Goal: Information Seeking & Learning: Learn about a topic

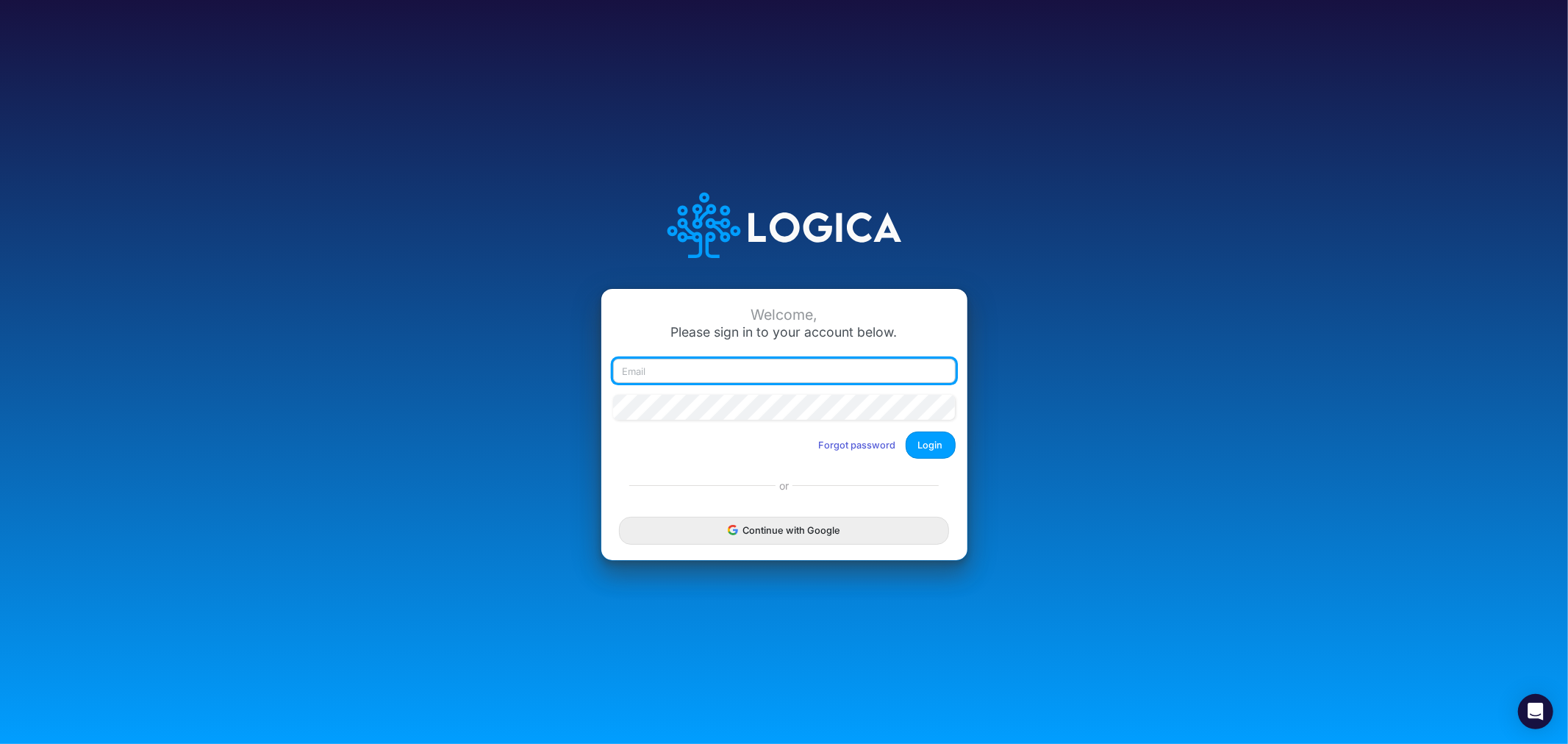
click at [689, 375] on input "email" at bounding box center [784, 371] width 342 height 25
type input "[PERSON_NAME][EMAIL_ADDRESS][PERSON_NAME][DOMAIN_NAME]"
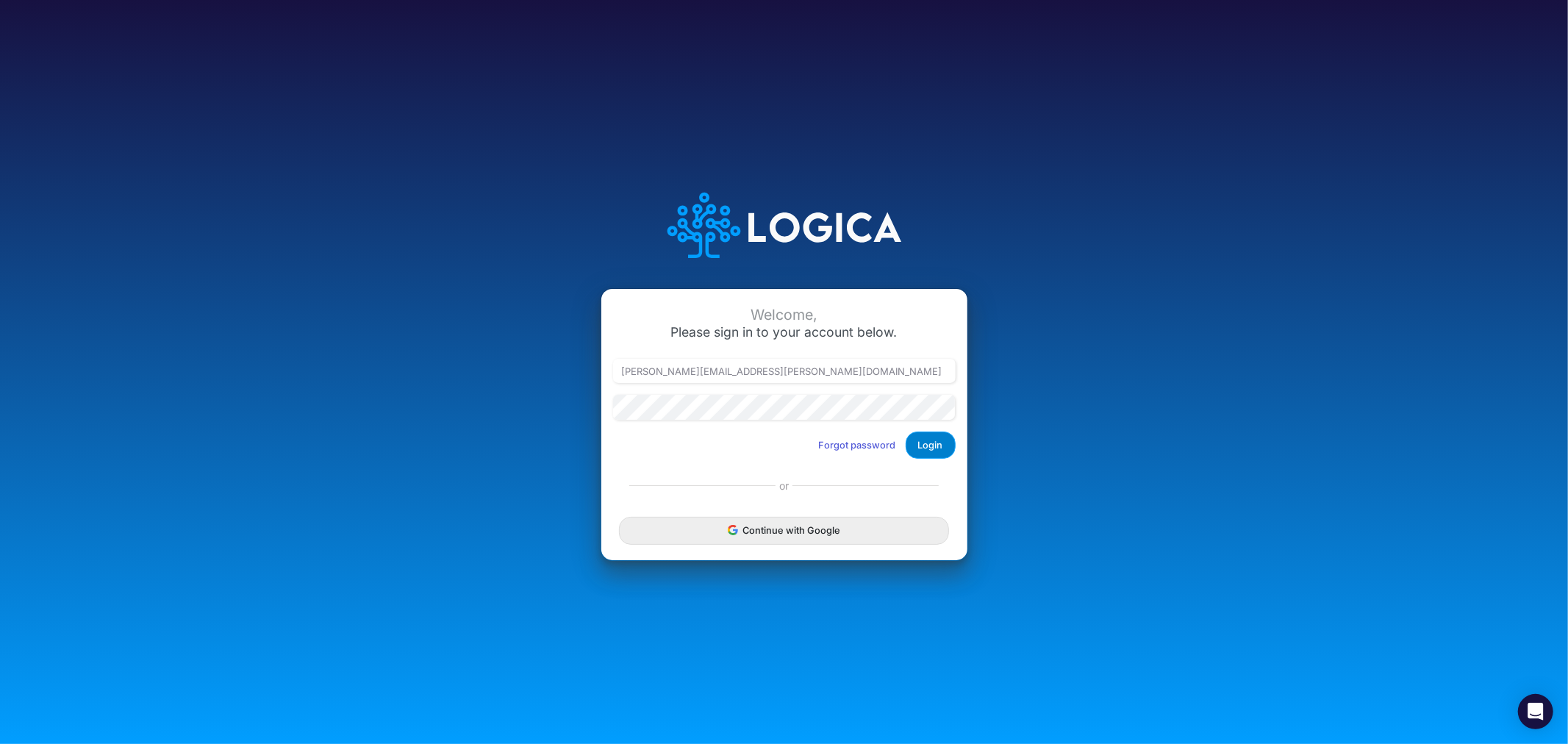
click at [920, 442] on button "Login" at bounding box center [931, 444] width 50 height 27
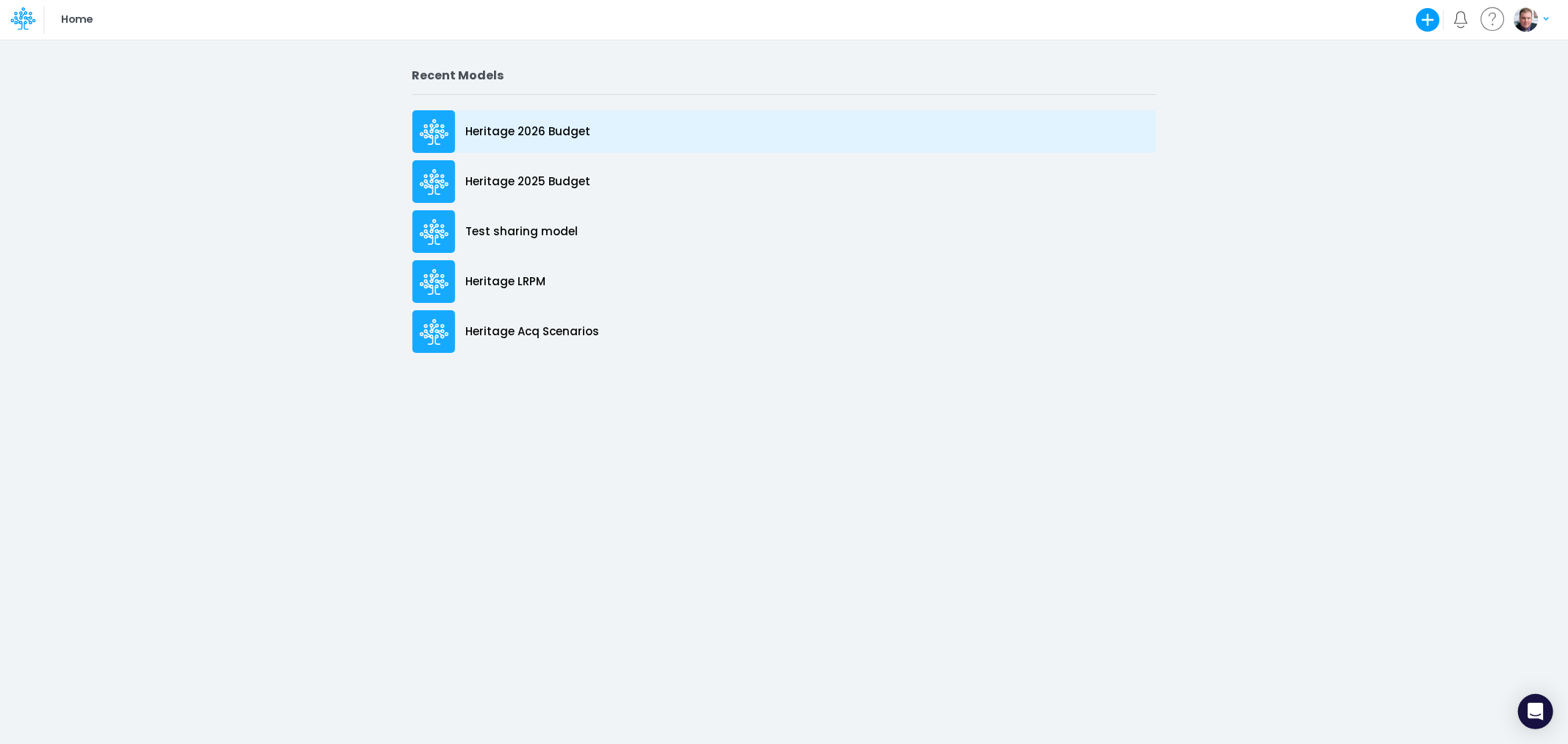
click at [535, 128] on p "Heritage 2026 Budget" at bounding box center [528, 132] width 125 height 17
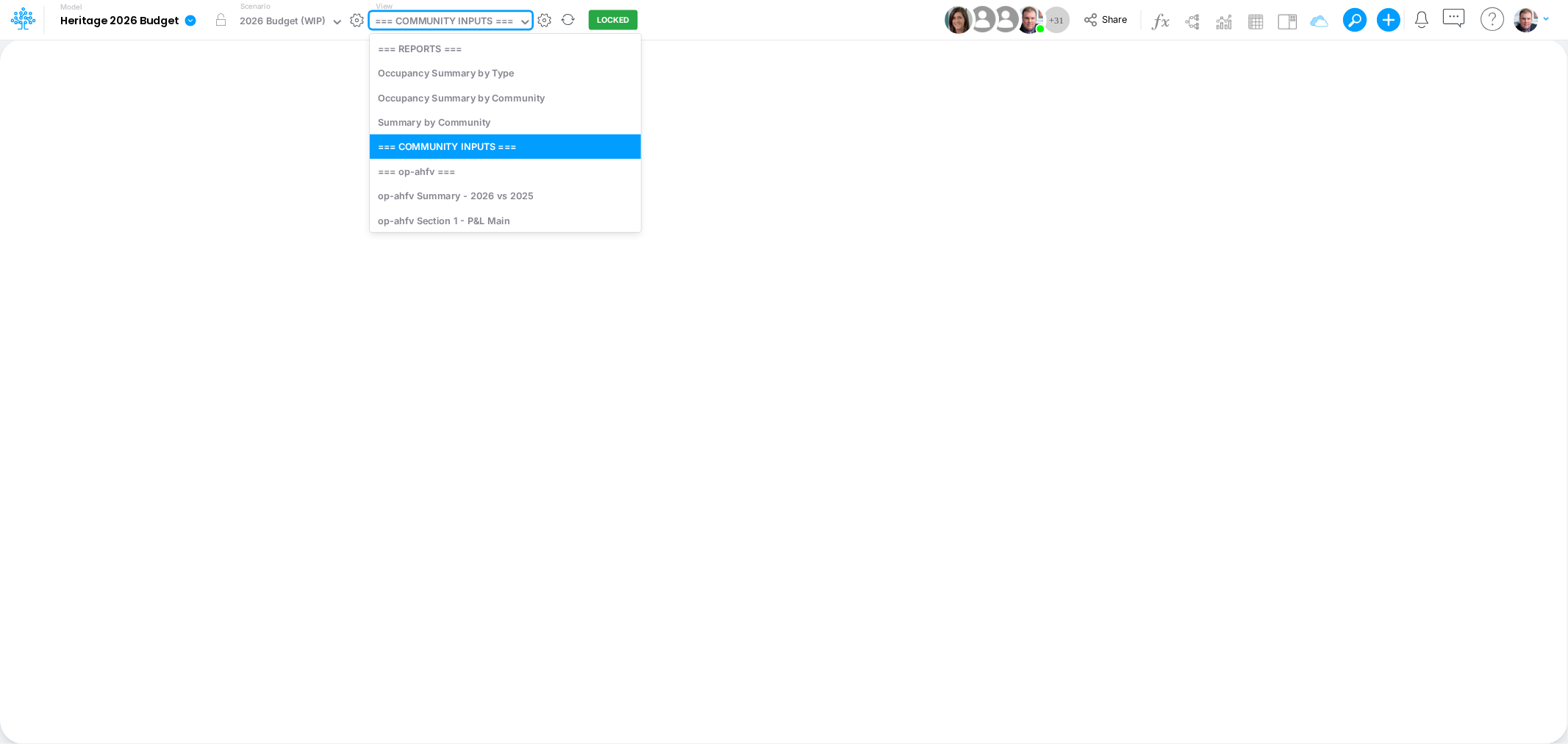
click at [471, 27] on div "=== COMMUNITY INPUTS ===" at bounding box center [444, 22] width 138 height 17
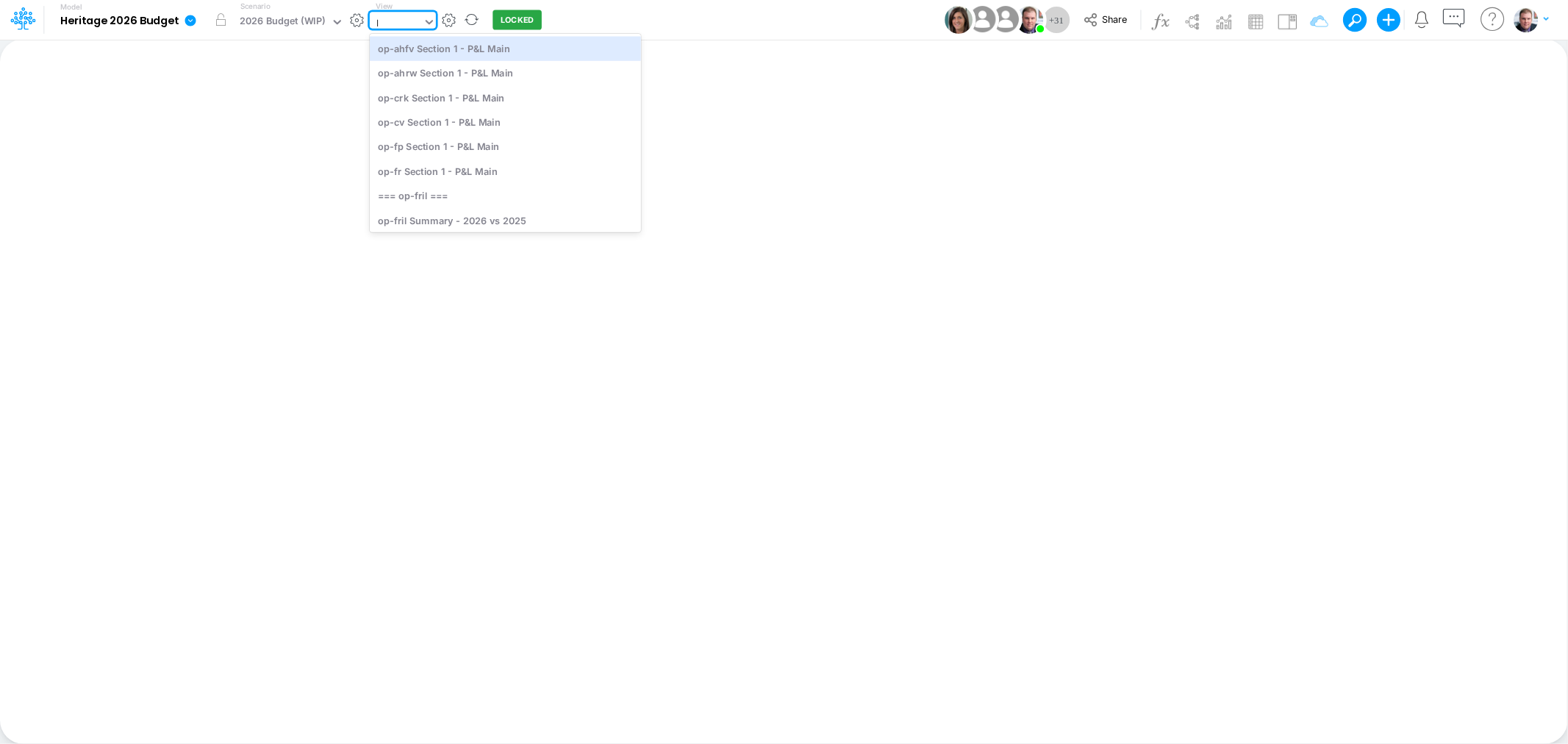
type input "lg"
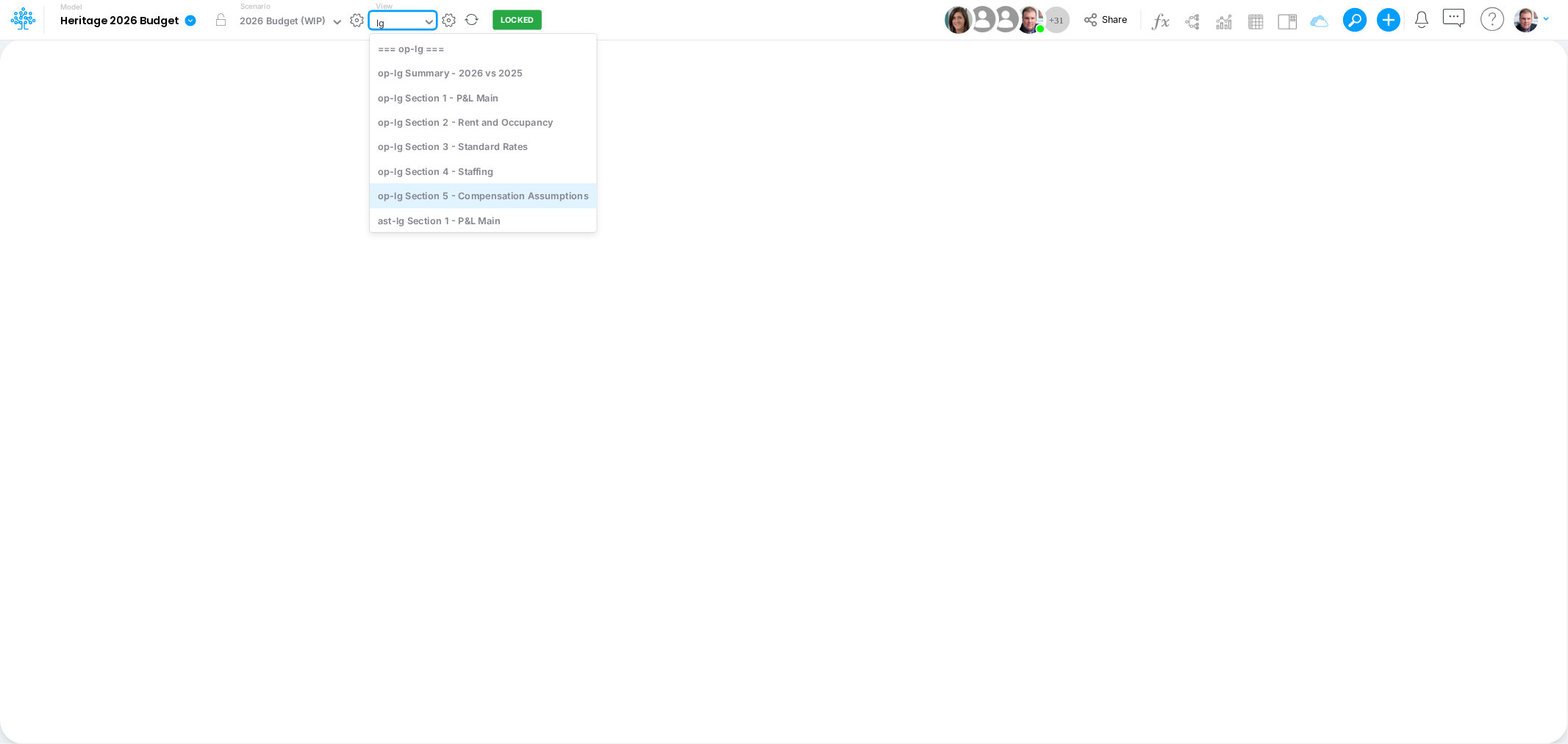
click at [500, 185] on div "op-lg Section 5 - Compensation Assumptions" at bounding box center [483, 196] width 227 height 24
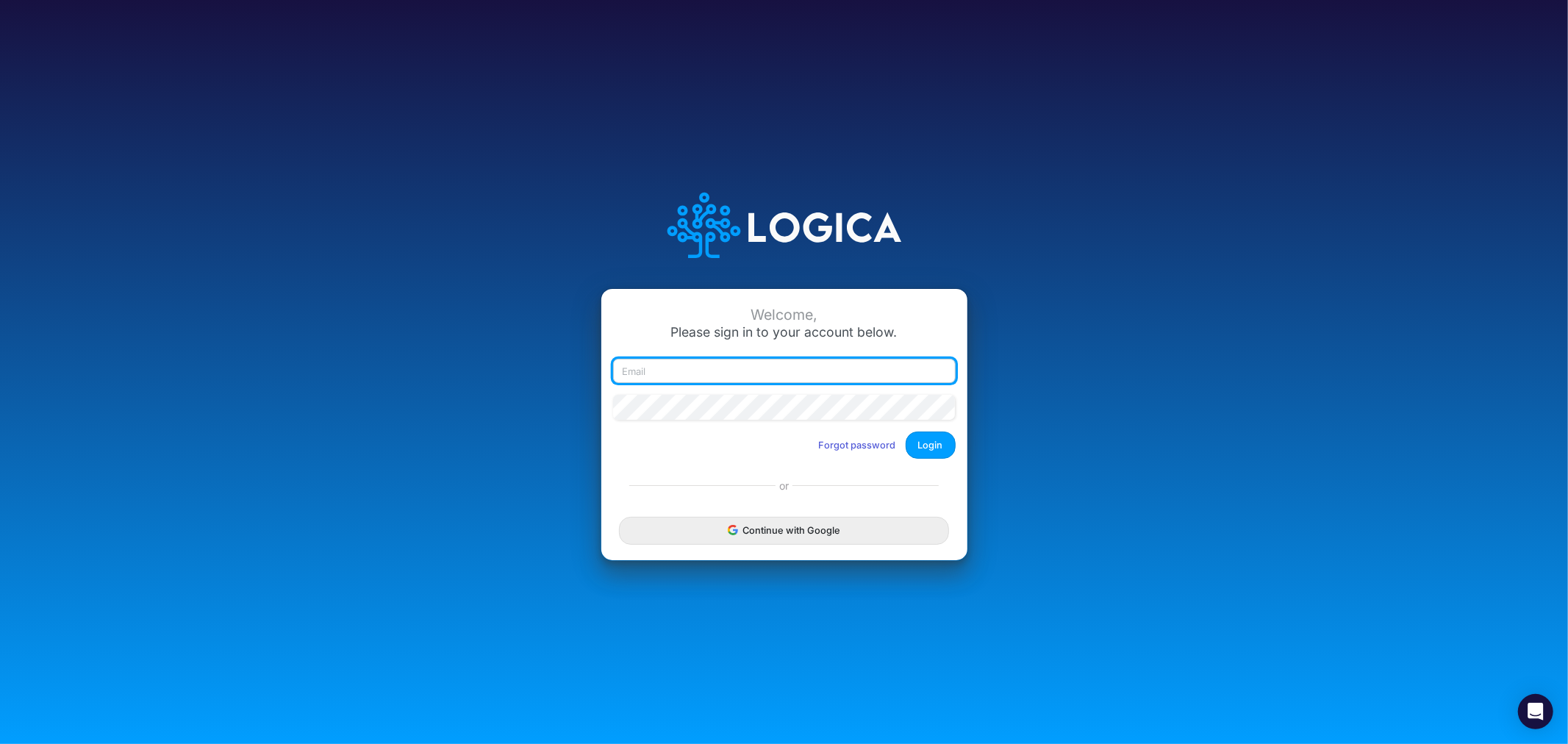
click at [714, 372] on input "email" at bounding box center [784, 371] width 342 height 25
type input "[PERSON_NAME][EMAIL_ADDRESS][PERSON_NAME][DOMAIN_NAME]"
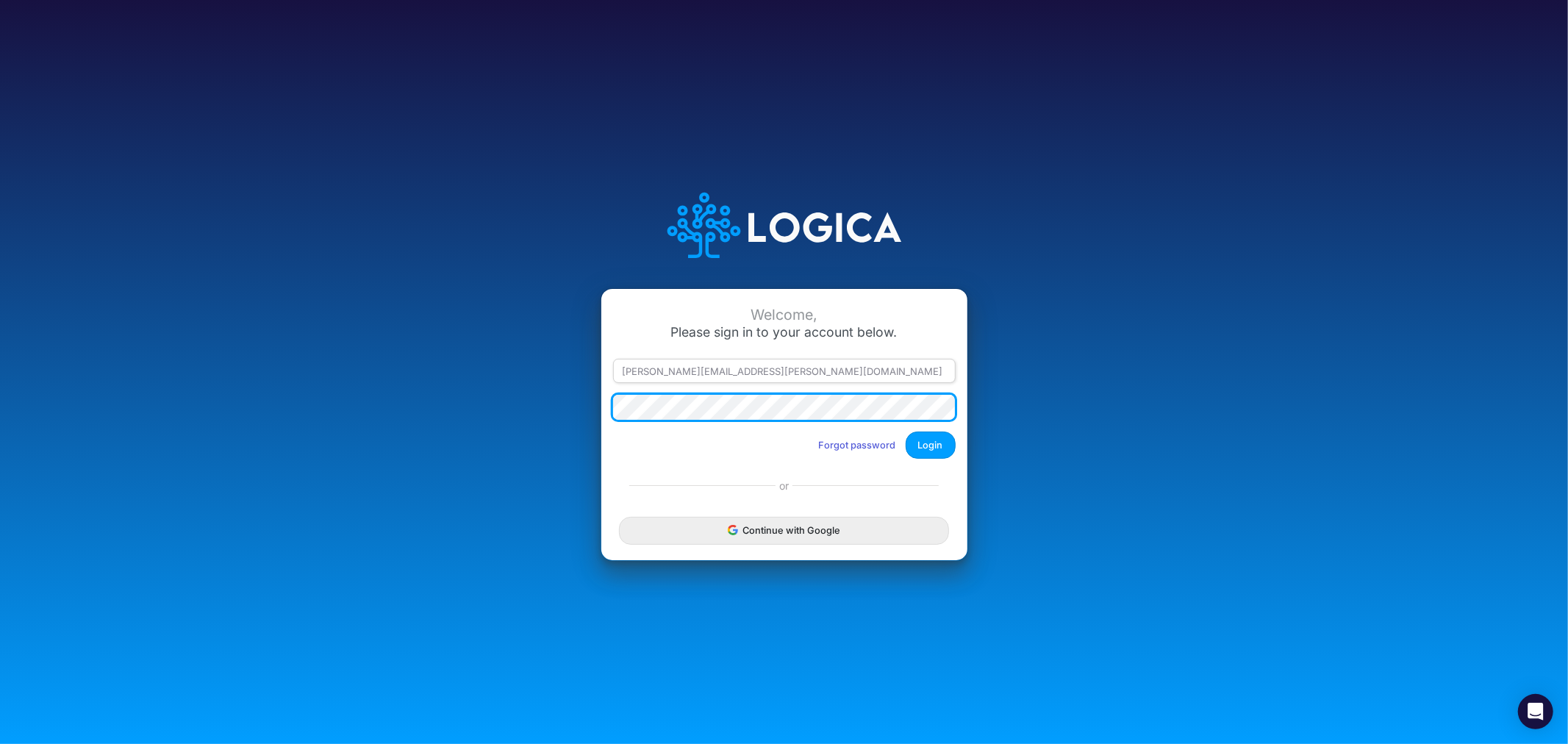
click at [906, 431] on button "Login" at bounding box center [931, 444] width 50 height 27
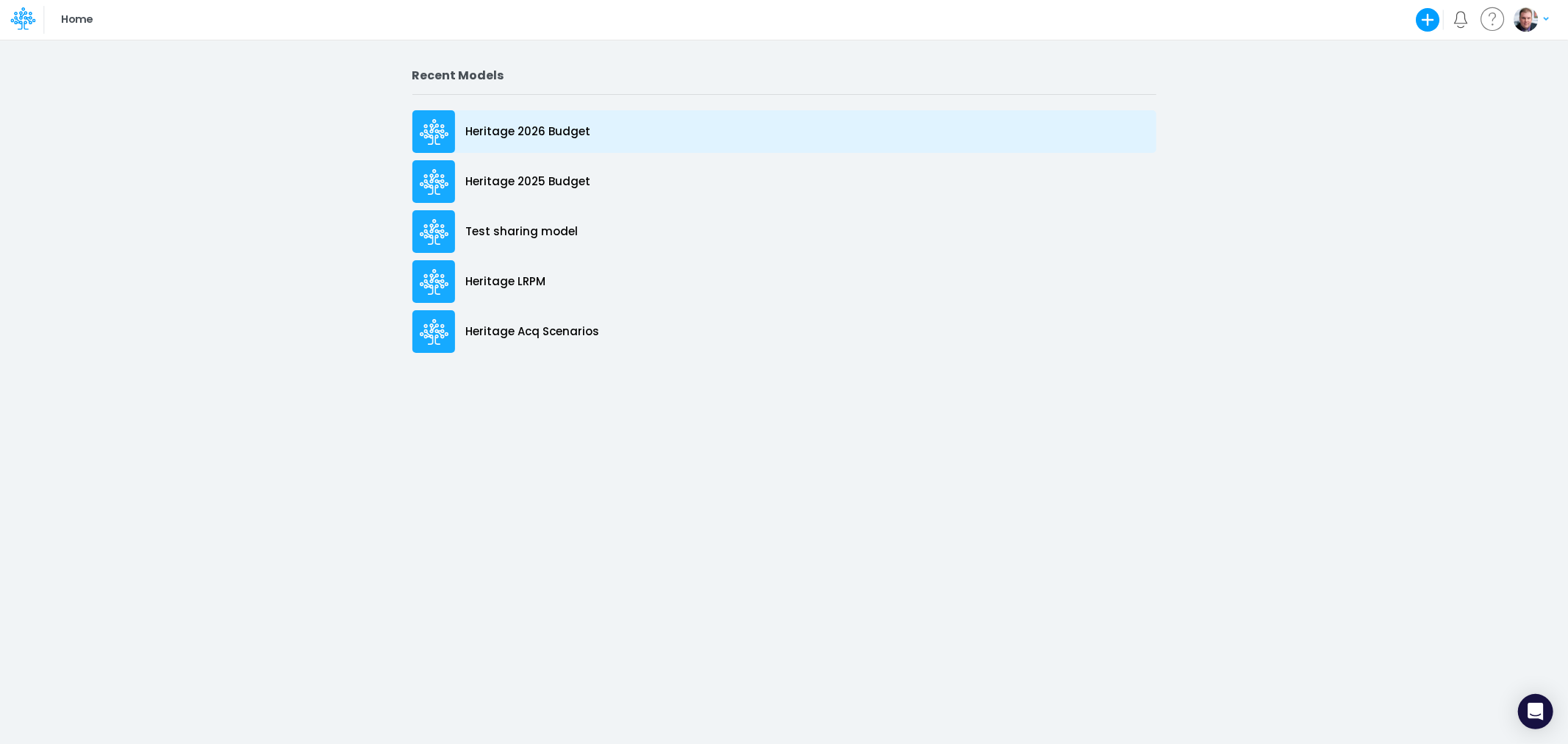
click at [540, 138] on p "Heritage 2026 Budget" at bounding box center [528, 132] width 125 height 17
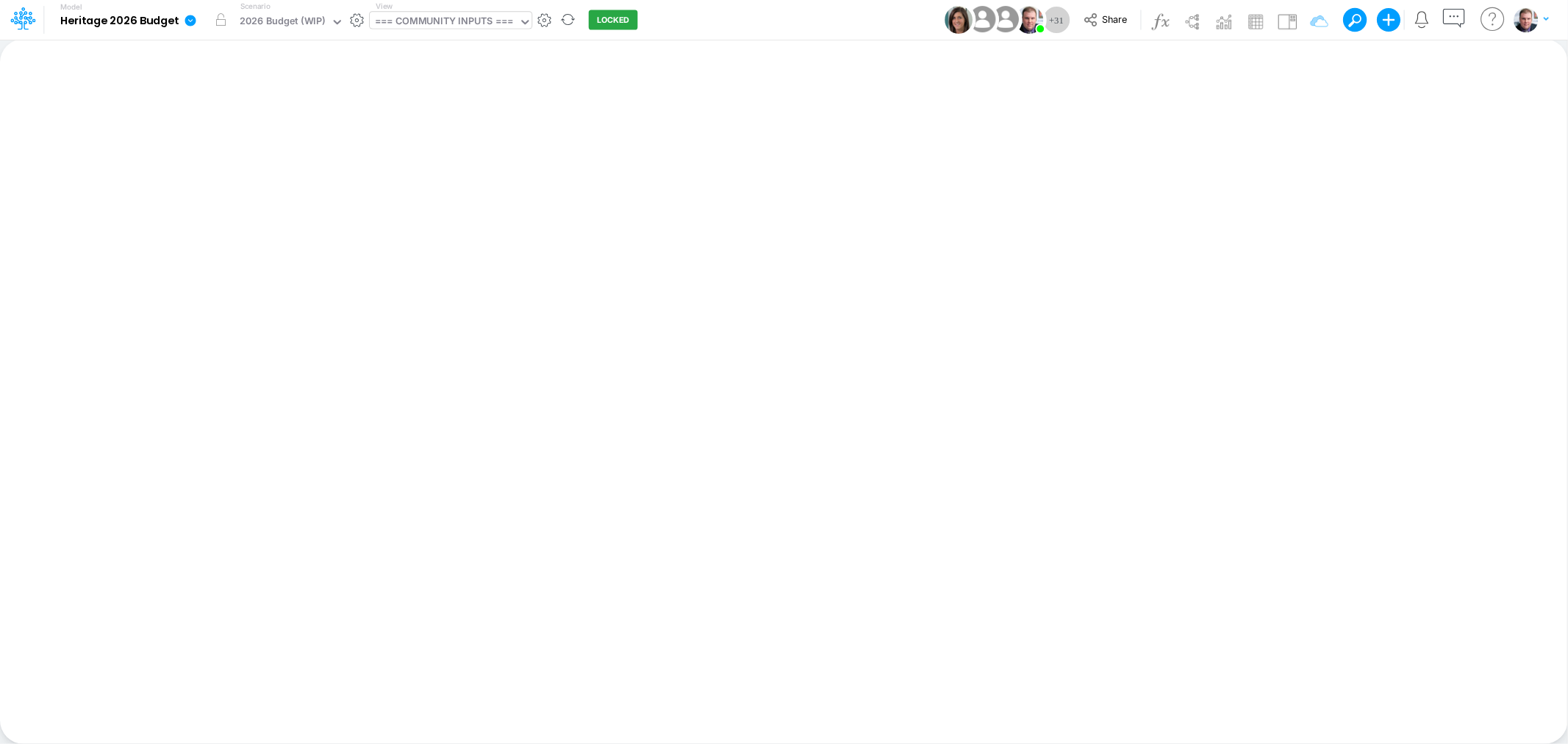
click at [399, 21] on div "=== COMMUNITY INPUTS ===" at bounding box center [444, 22] width 138 height 17
click at [314, 19] on div "2026 Budget (WIP)" at bounding box center [283, 22] width 86 height 17
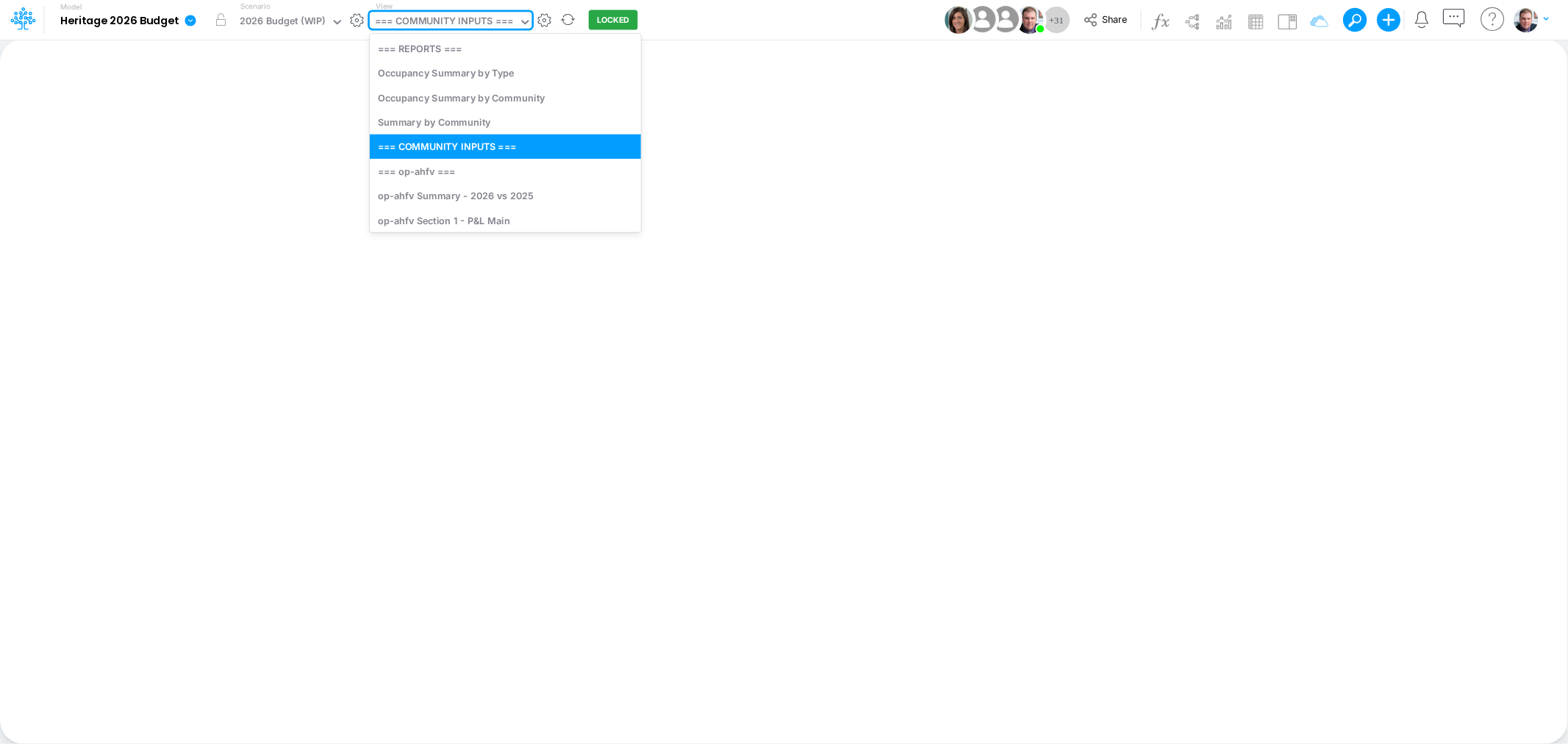
click at [475, 18] on div "=== COMMUNITY INPUTS ===" at bounding box center [444, 22] width 138 height 17
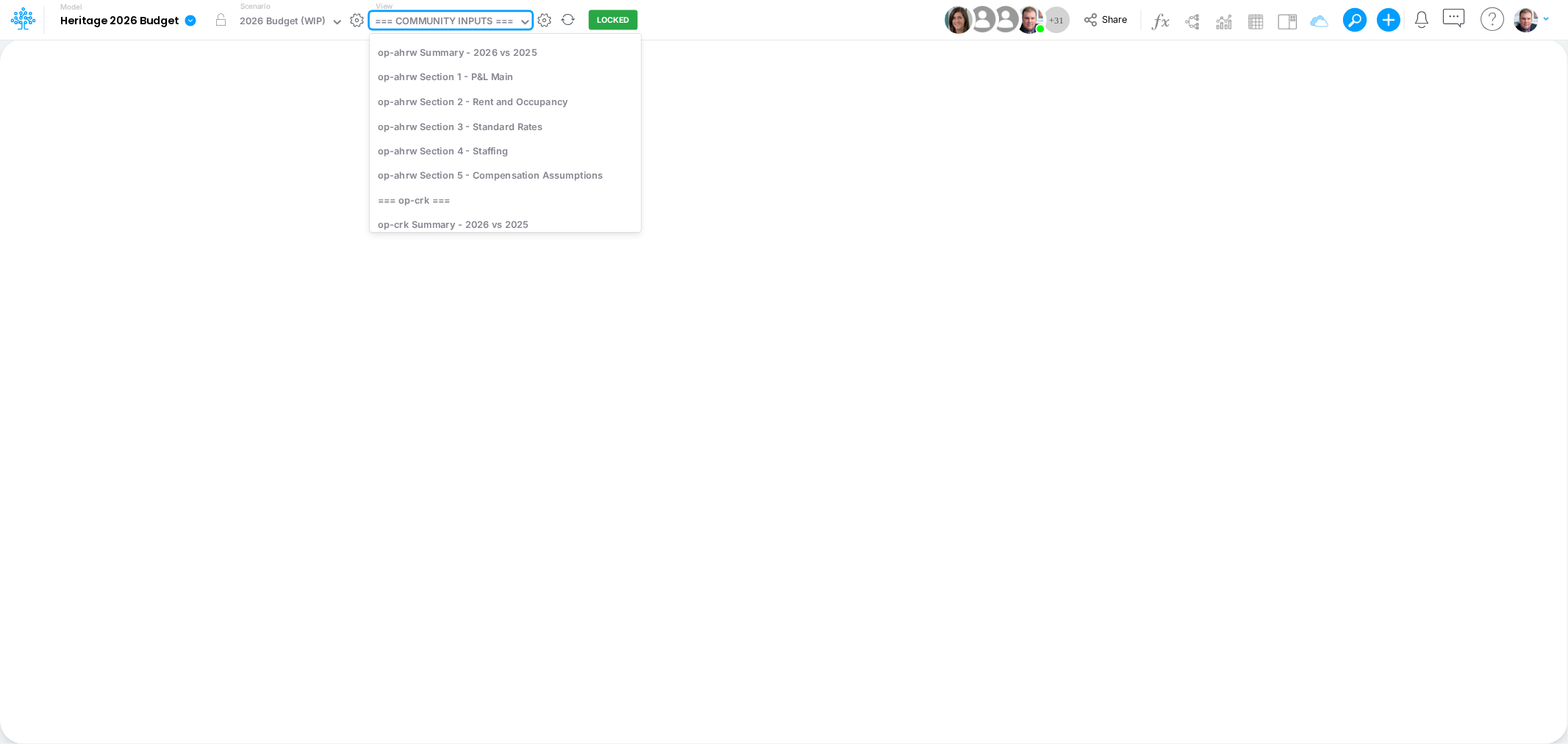
scroll to position [408, 0]
type input "lg"
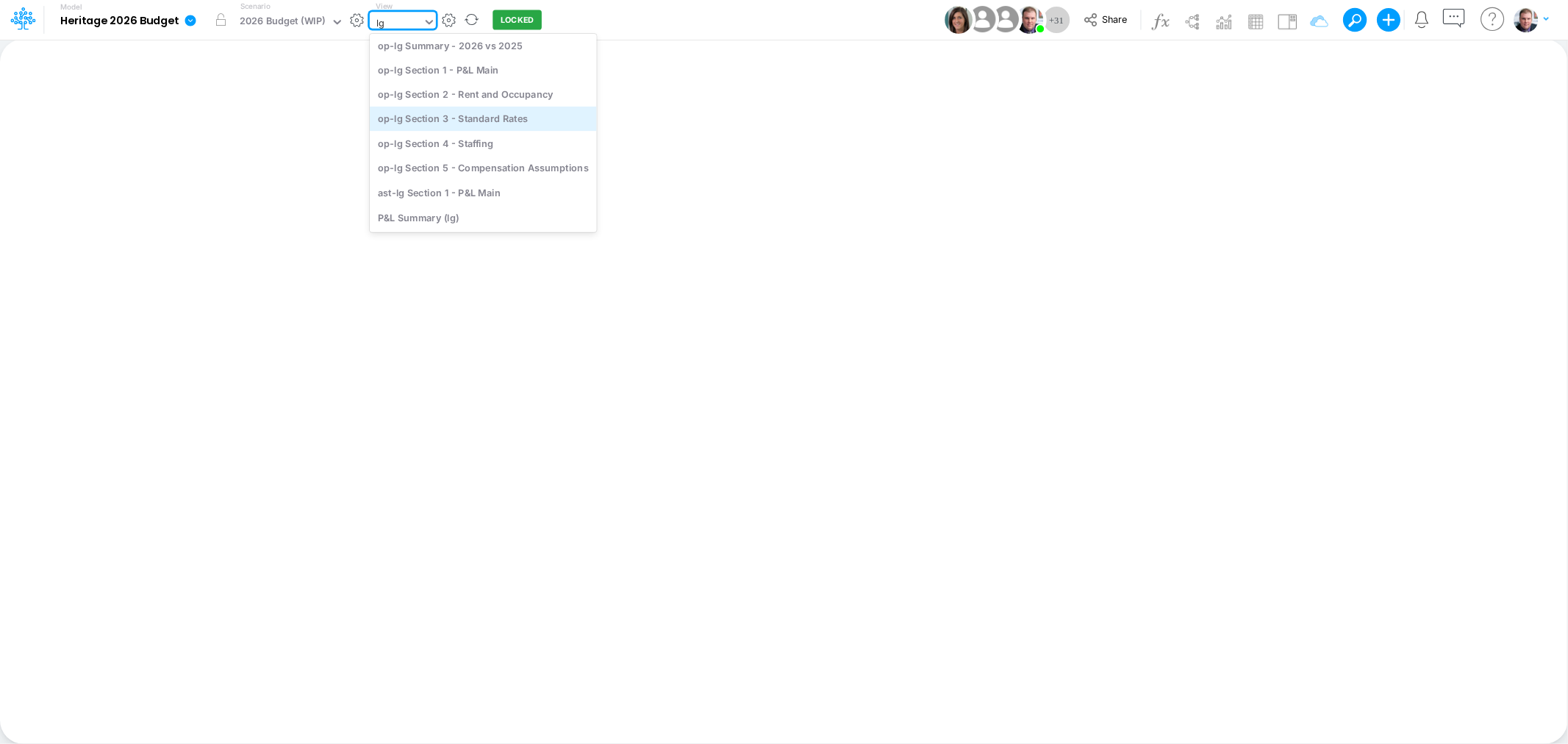
click at [517, 114] on div "op-lg Section 3 - Standard Rates" at bounding box center [483, 118] width 227 height 24
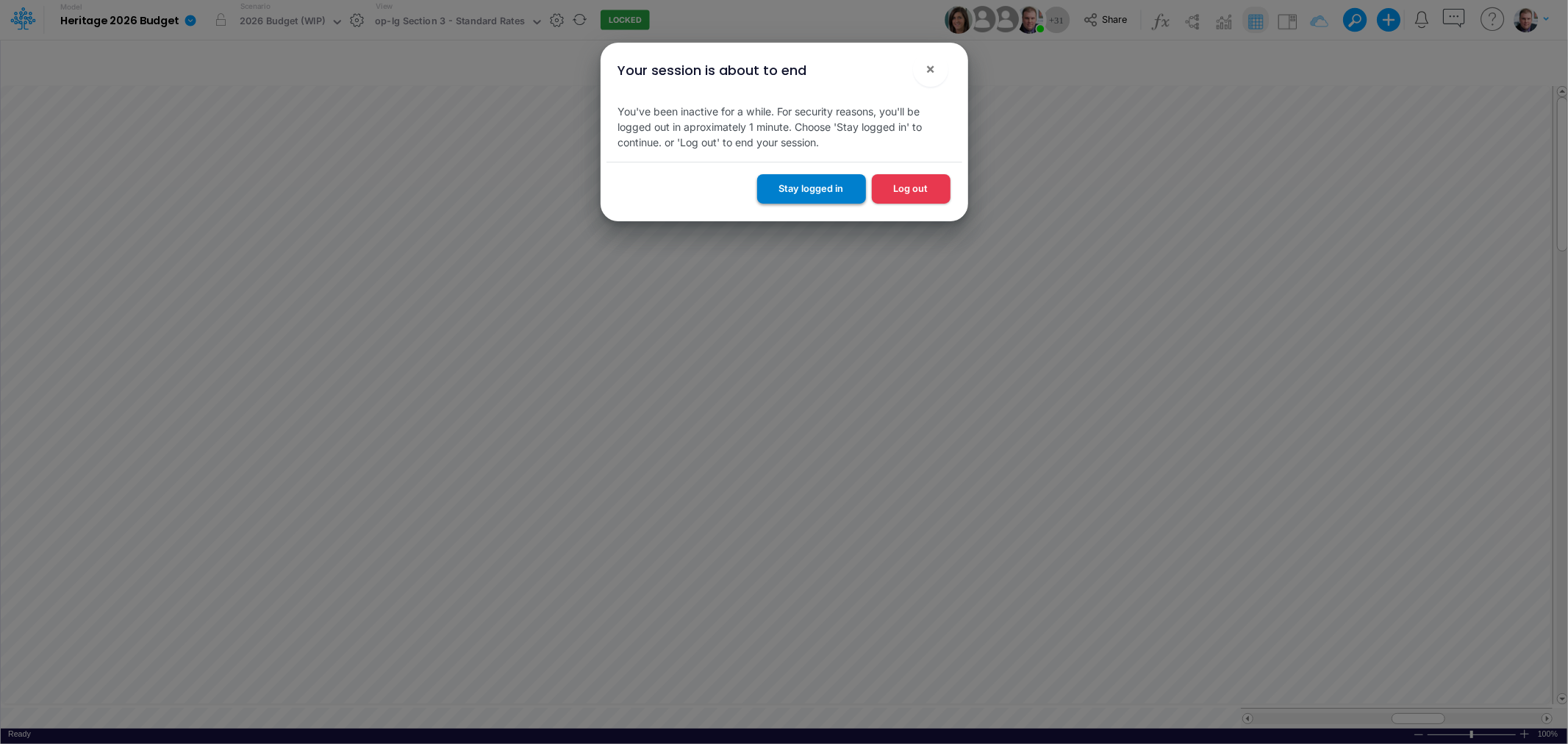
click at [812, 186] on button "Stay logged in" at bounding box center [812, 188] width 109 height 29
